Goal: Information Seeking & Learning: Learn about a topic

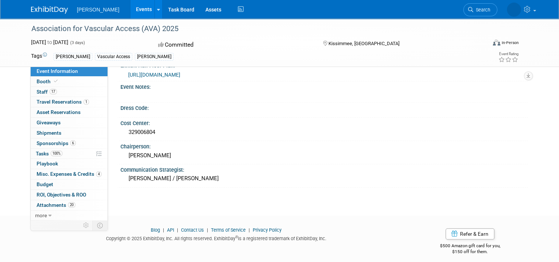
click at [51, 16] on div "B. Braun Events Recently Viewed Events: Association for Vascular Access (AVA) 2…" at bounding box center [279, 9] width 497 height 18
click at [50, 13] on img at bounding box center [49, 9] width 37 height 7
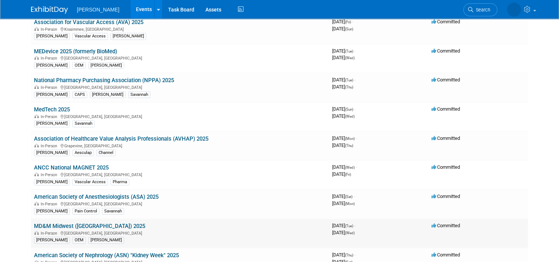
scroll to position [123, 0]
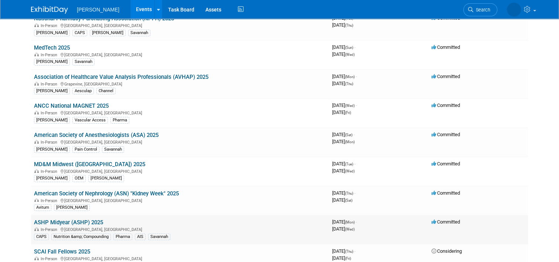
click at [67, 219] on link "ASHP Midyear (ASHP) 2025" at bounding box center [68, 222] width 69 height 7
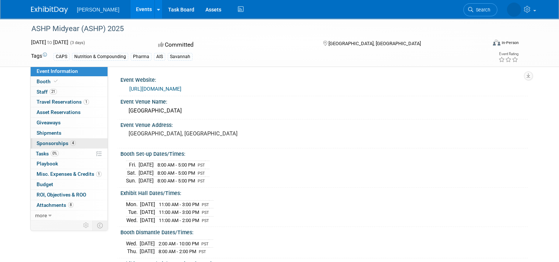
click at [55, 146] on link "4 Sponsorships 4" at bounding box center [69, 143] width 77 height 10
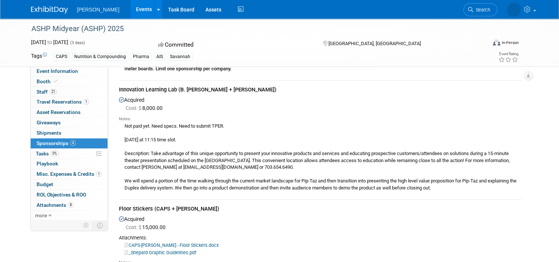
scroll to position [678, 0]
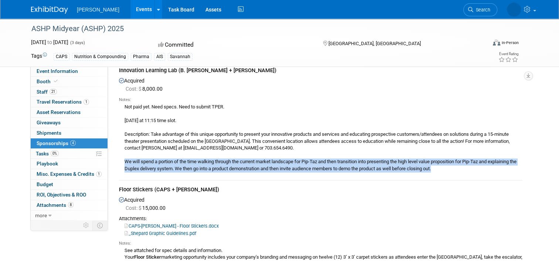
drag, startPoint x: 438, startPoint y: 155, endPoint x: 119, endPoint y: 151, distance: 318.8
click at [119, 151] on div "Not paid yet. Need specs. Need to submit TPER. [DATE] at 11:15 time slot. Descr…" at bounding box center [321, 138] width 404 height 70
drag, startPoint x: 119, startPoint y: 151, endPoint x: 141, endPoint y: 156, distance: 22.4
copy div "We will spend a portion of the time walking through the current market landscap…"
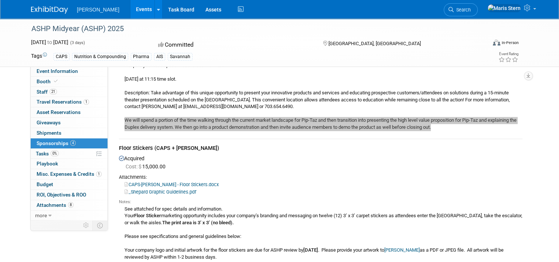
scroll to position [740, 0]
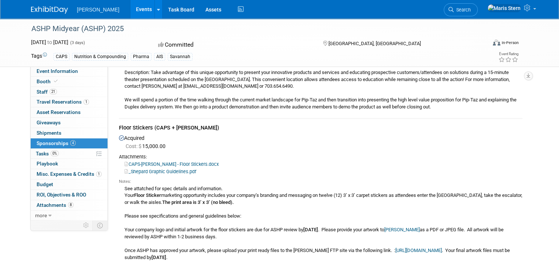
click at [216, 133] on div "Acquired Cost: $ 15,000.00 Attachments: CAPS-[PERSON_NAME] - Floor Stickers.docx" at bounding box center [321, 260] width 404 height 254
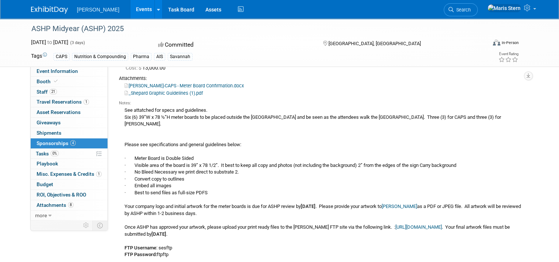
scroll to position [370, 0]
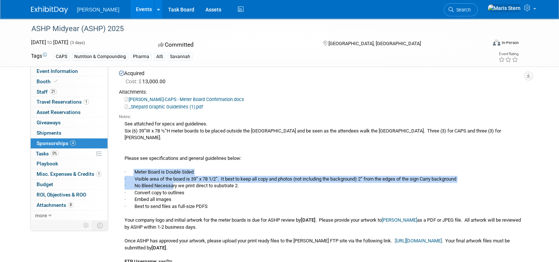
drag, startPoint x: 129, startPoint y: 158, endPoint x: 168, endPoint y: 178, distance: 43.2
click at [168, 178] on div "See attatched for specs and guidelines. Six (6) 39”W x 78 ½”H meter boards to b…" at bounding box center [321, 240] width 404 height 241
drag, startPoint x: 168, startPoint y: 178, endPoint x: 169, endPoint y: 181, distance: 3.8
click at [169, 181] on div "See attatched for specs and guidelines. Six (6) 39”W x 78 ½”H meter boards to b…" at bounding box center [321, 240] width 404 height 241
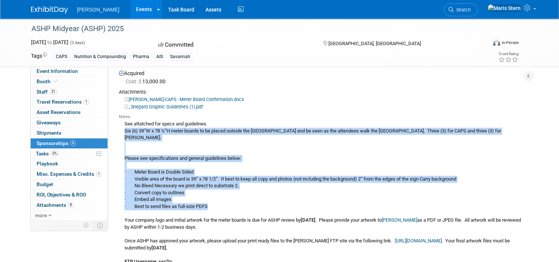
drag, startPoint x: 210, startPoint y: 194, endPoint x: 118, endPoint y: 125, distance: 115.2
click at [119, 125] on div "See attatched for specs and guidelines. Six (6) 39”W x 78 ½”H meter boards to b…" at bounding box center [321, 240] width 404 height 241
copy div "Six (6) 39”W x 78 ½”H meter boards to be placed outside the [GEOGRAPHIC_DATA] a…"
click at [212, 194] on div "See attatched for specs and guidelines. Six (6) 39”W x 78 ½”H meter boards to b…" at bounding box center [321, 240] width 404 height 241
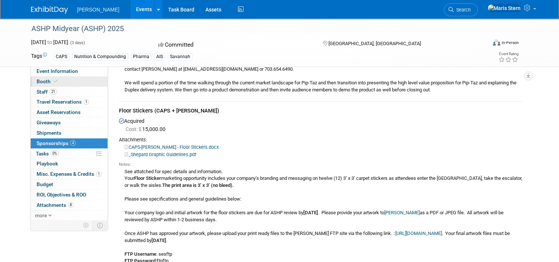
scroll to position [752, 0]
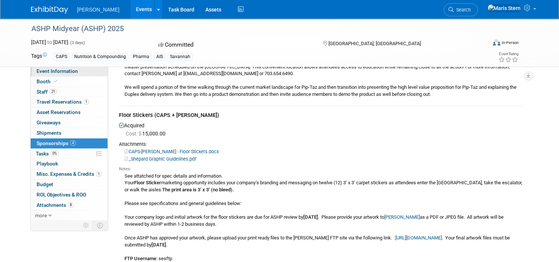
click at [56, 70] on span "Event Information" at bounding box center [57, 71] width 41 height 6
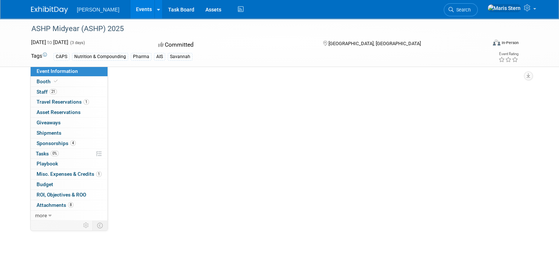
scroll to position [0, 0]
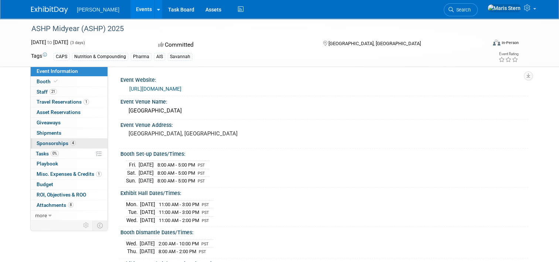
click at [44, 143] on span "Sponsorships 4" at bounding box center [56, 143] width 39 height 6
